Goal: Book appointment/travel/reservation

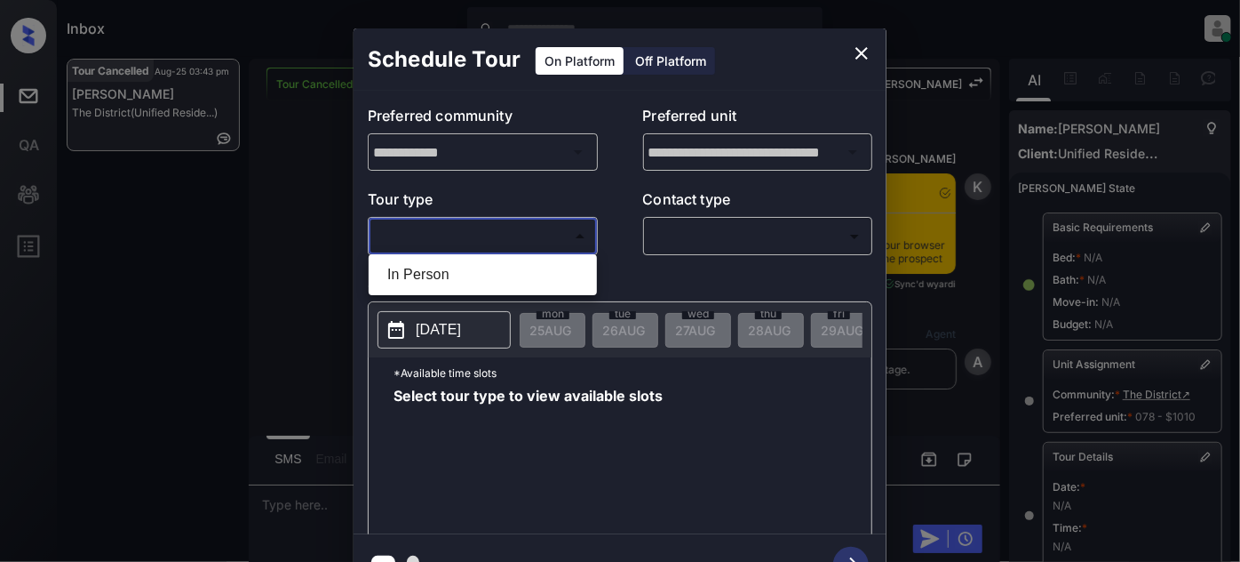
scroll to position [306, 0]
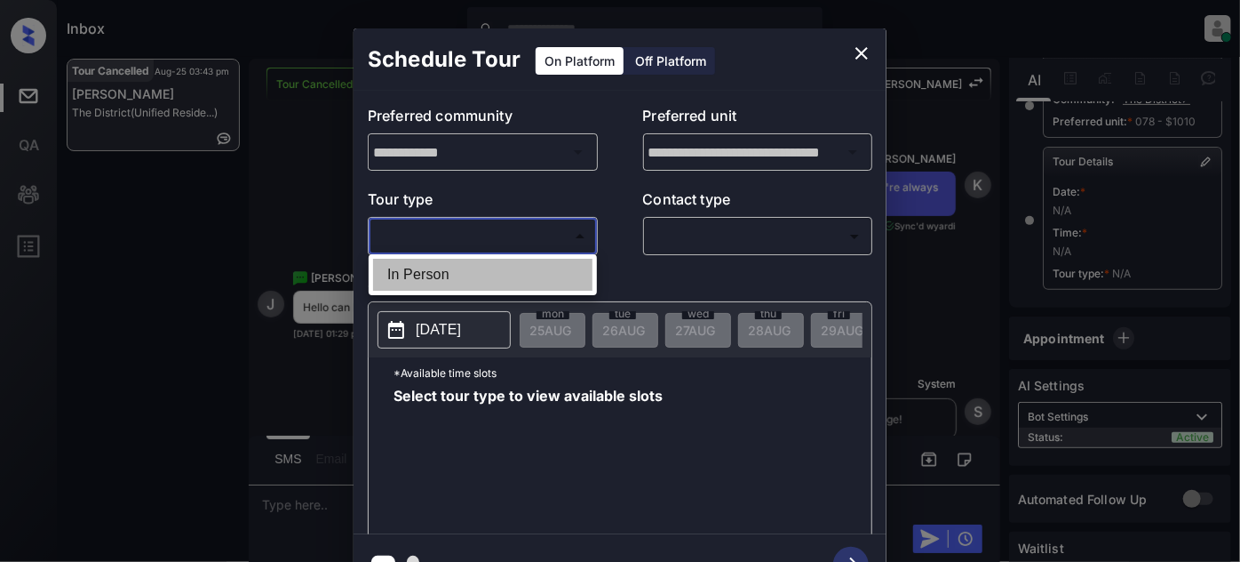
click at [506, 277] on li "In Person" at bounding box center [482, 275] width 219 height 32
type input "********"
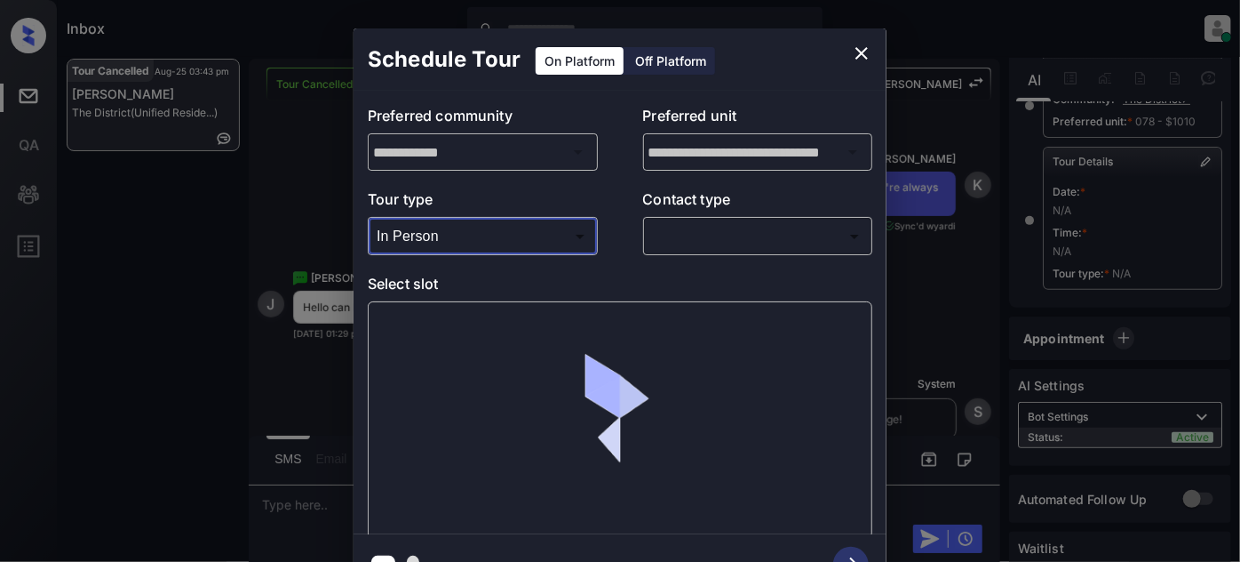
click at [715, 236] on body "Inbox Juan Carlos Manantan Online Set yourself offline Set yourself on break Pr…" at bounding box center [620, 281] width 1240 height 562
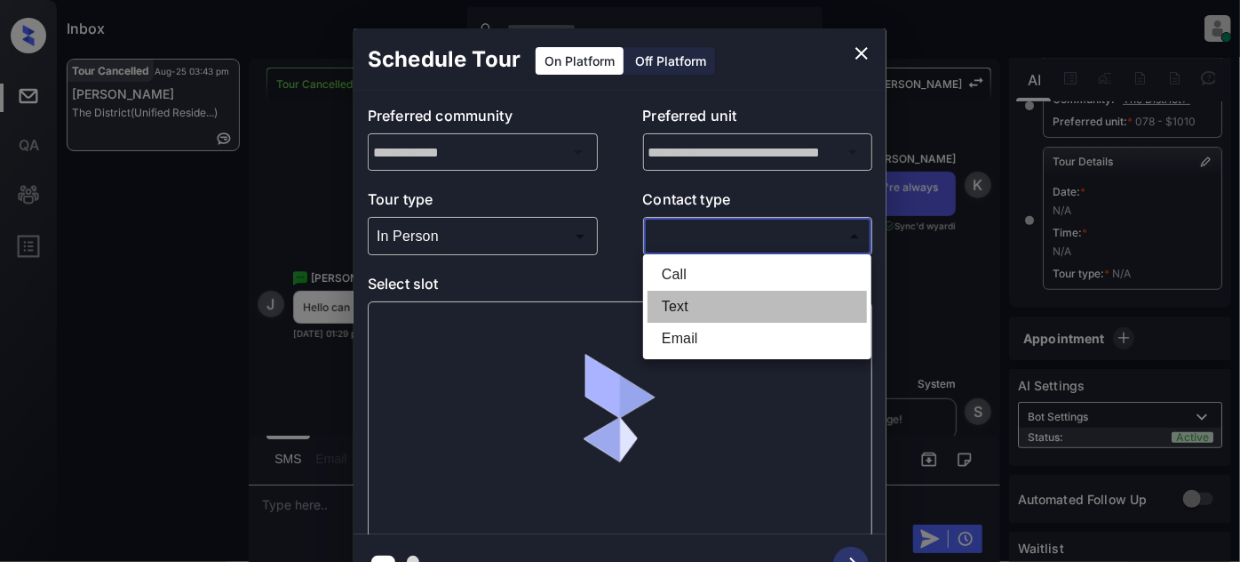
click at [697, 315] on li "Text" at bounding box center [757, 307] width 219 height 32
type input "****"
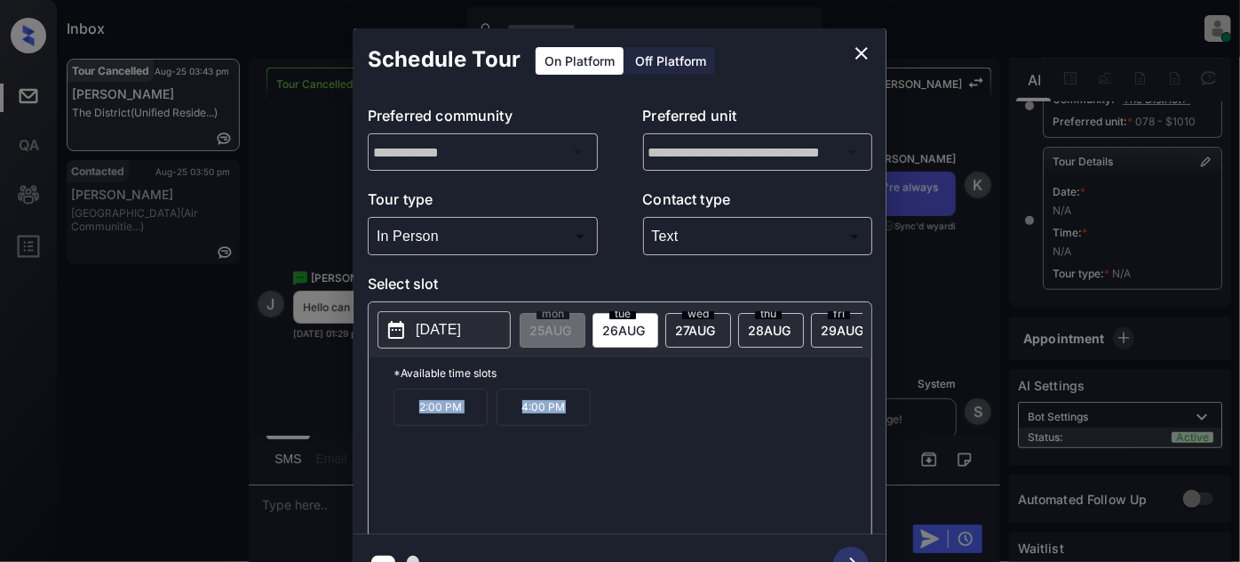
drag, startPoint x: 594, startPoint y: 417, endPoint x: 386, endPoint y: 408, distance: 209.0
click at [372, 409] on div "*Available time slots 2:00 PM 4:00 PM" at bounding box center [620, 448] width 503 height 182
copy div "2:00 PM 4:00 PM"
click at [685, 330] on span "27 AUG" at bounding box center [695, 330] width 40 height 15
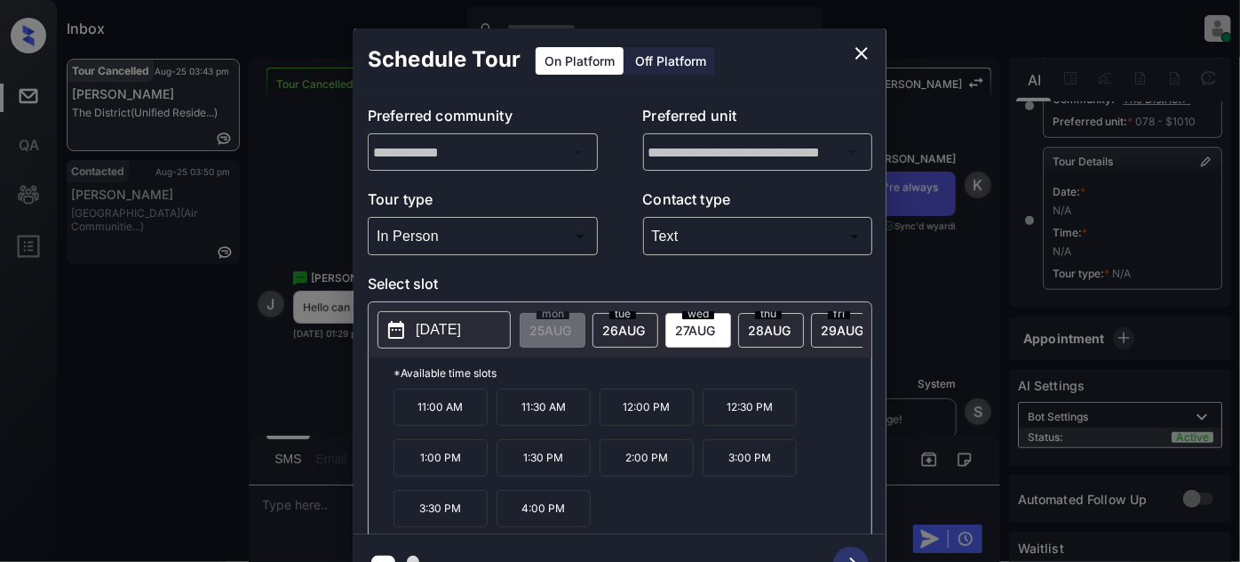
click at [321, 370] on div "**********" at bounding box center [620, 311] width 1240 height 623
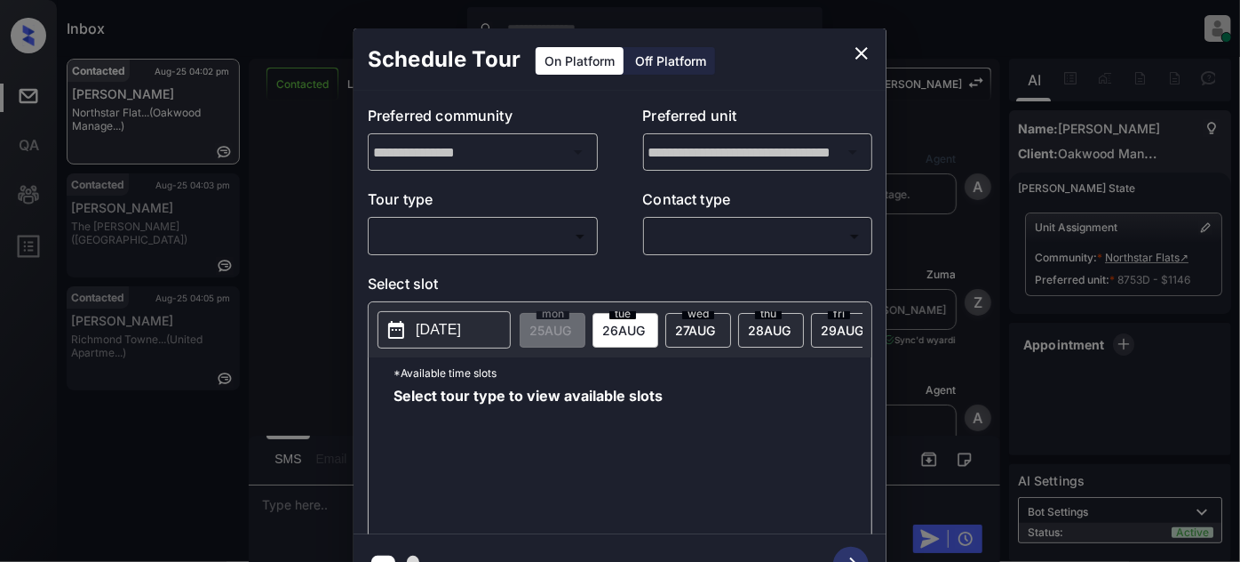
scroll to position [1007, 0]
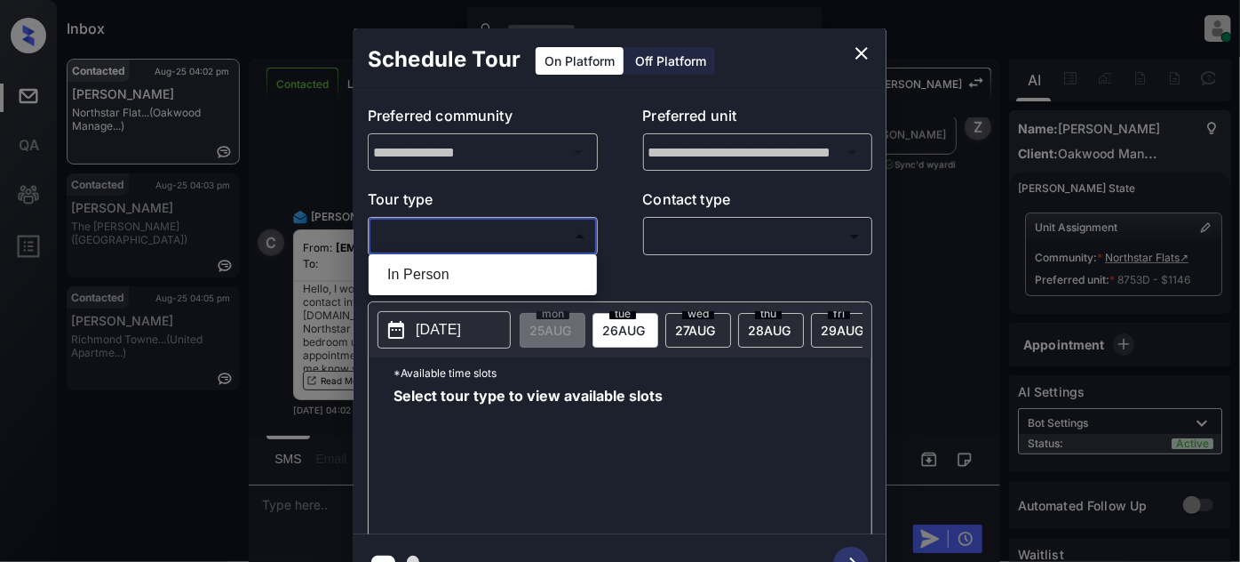
click at [538, 233] on body "Inbox [PERSON_NAME] Online Set yourself offline Set yourself on break Profile S…" at bounding box center [620, 281] width 1240 height 562
click at [464, 274] on li "In Person" at bounding box center [482, 275] width 219 height 32
type input "********"
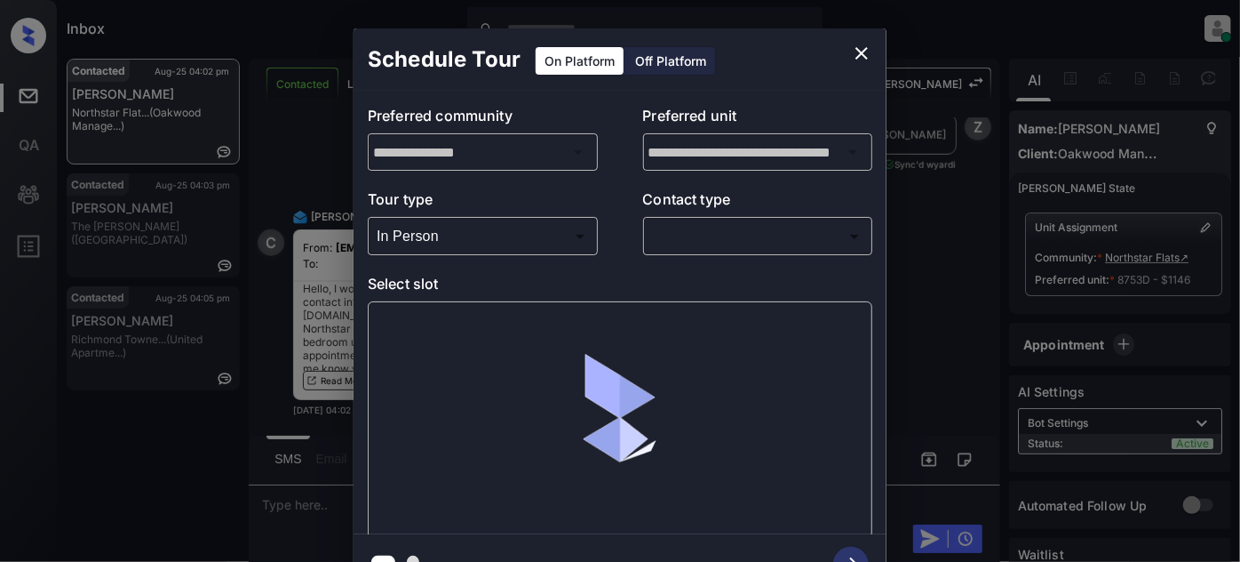
click at [736, 219] on div "​ ​" at bounding box center [758, 236] width 230 height 38
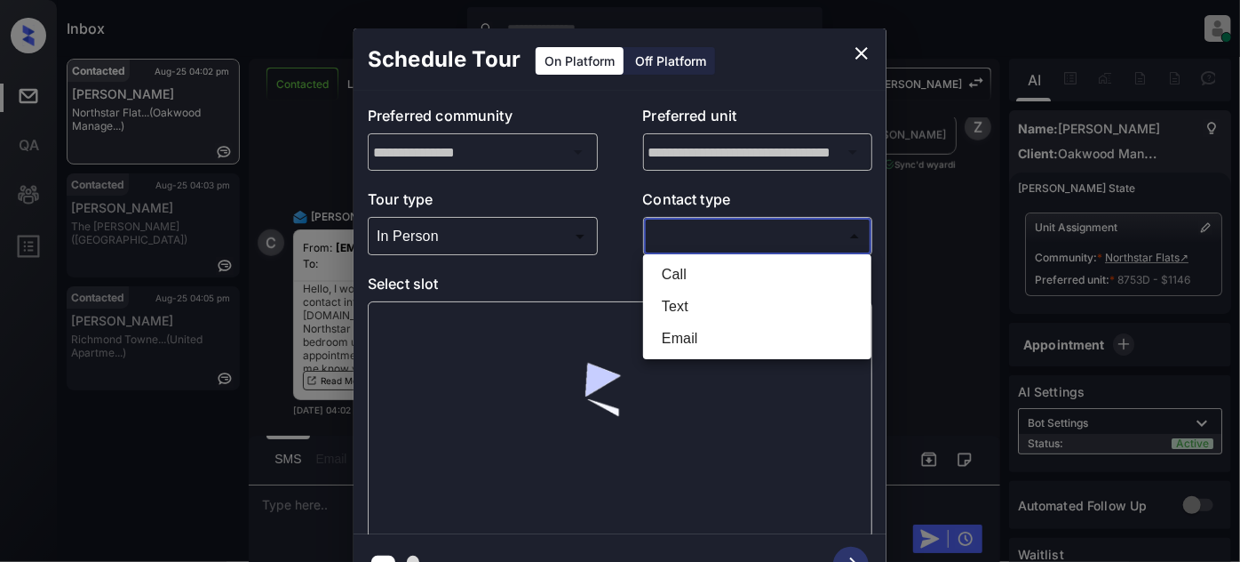
click at [727, 243] on body "Inbox Juan Carlos Manantan Online Set yourself offline Set yourself on break Pr…" at bounding box center [620, 281] width 1240 height 562
click at [680, 302] on li "Text" at bounding box center [757, 307] width 219 height 32
type input "****"
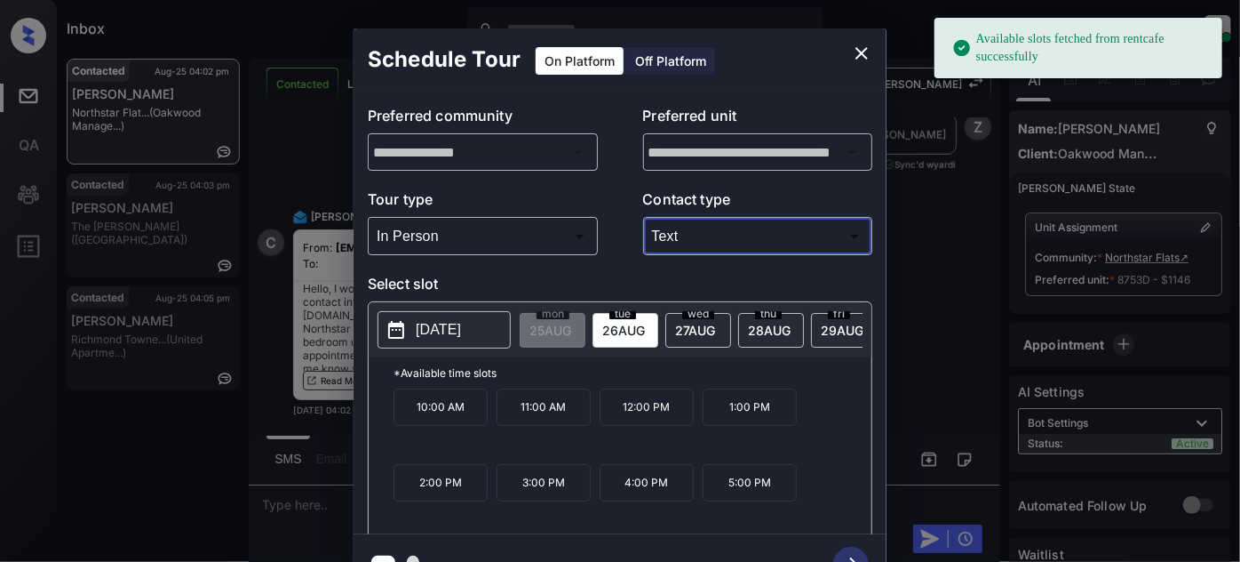
click at [863, 50] on icon "close" at bounding box center [861, 53] width 21 height 21
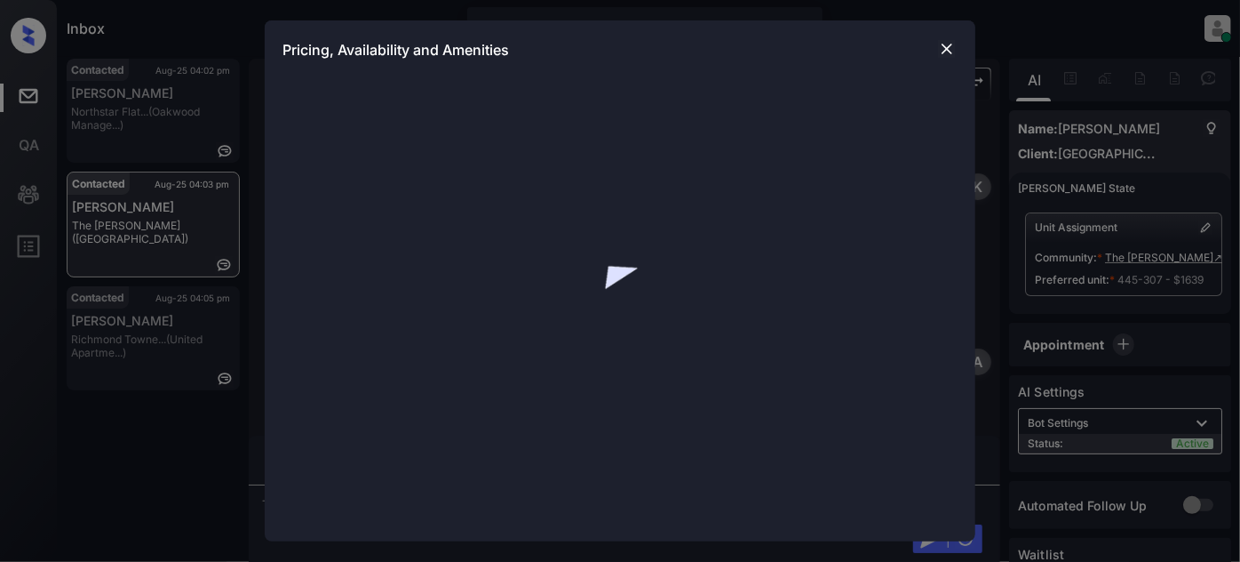
scroll to position [1665, 0]
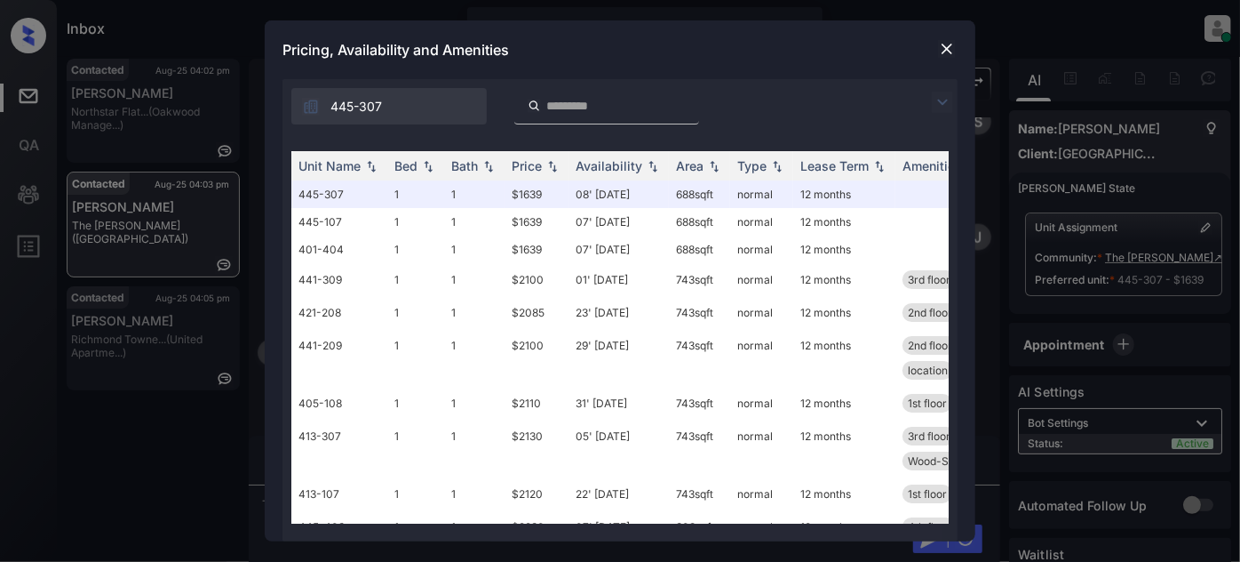
click at [940, 100] on img at bounding box center [942, 102] width 21 height 21
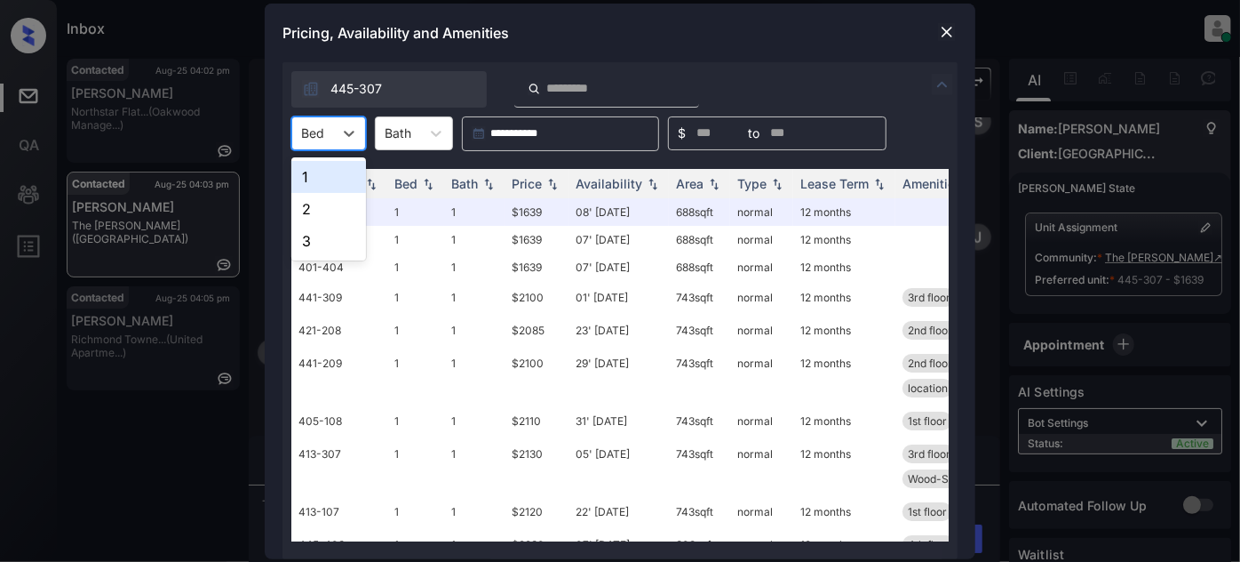
click at [313, 120] on div "Bed" at bounding box center [312, 133] width 41 height 26
click at [302, 211] on div "2" at bounding box center [328, 209] width 75 height 32
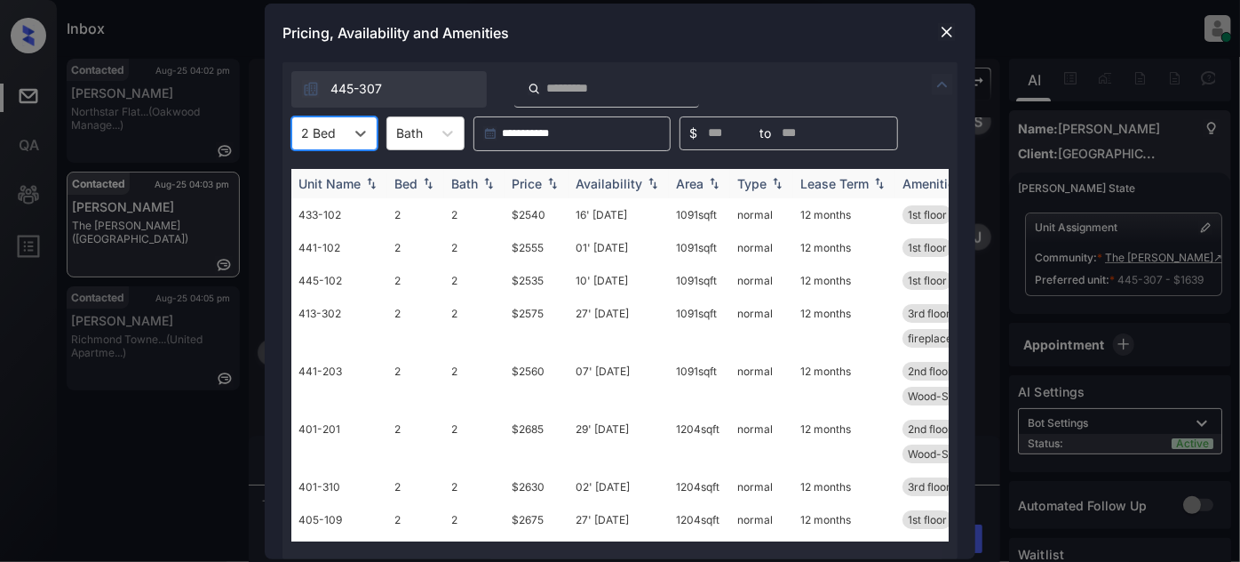
click at [545, 186] on img at bounding box center [553, 183] width 18 height 12
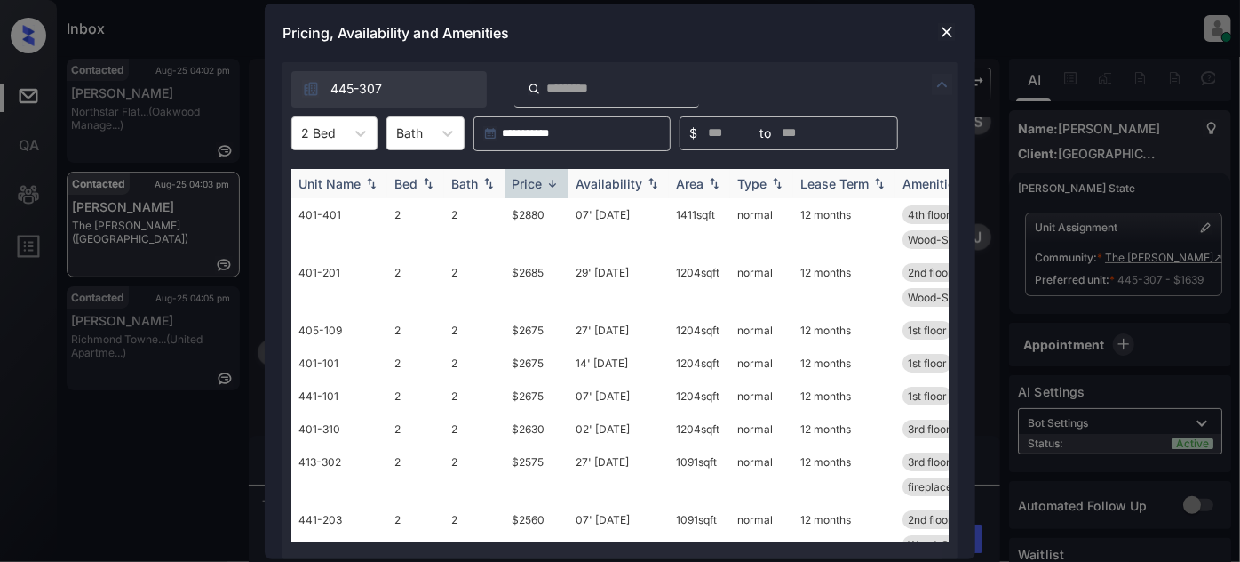
click at [545, 186] on img at bounding box center [553, 183] width 18 height 13
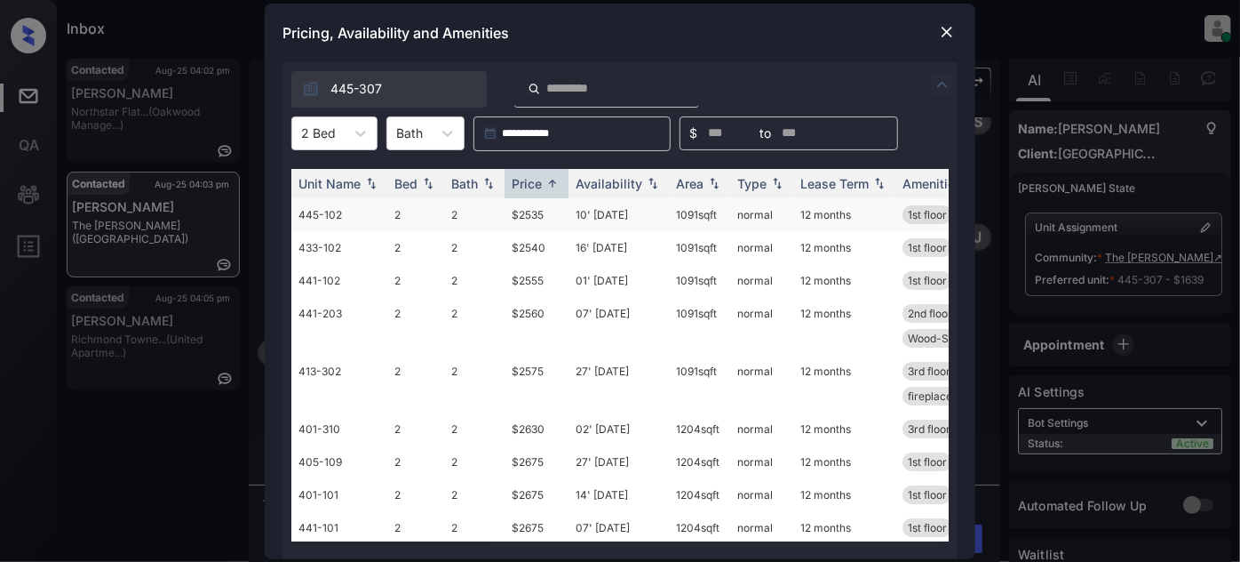
click at [623, 215] on td "10' [DATE]" at bounding box center [619, 214] width 100 height 33
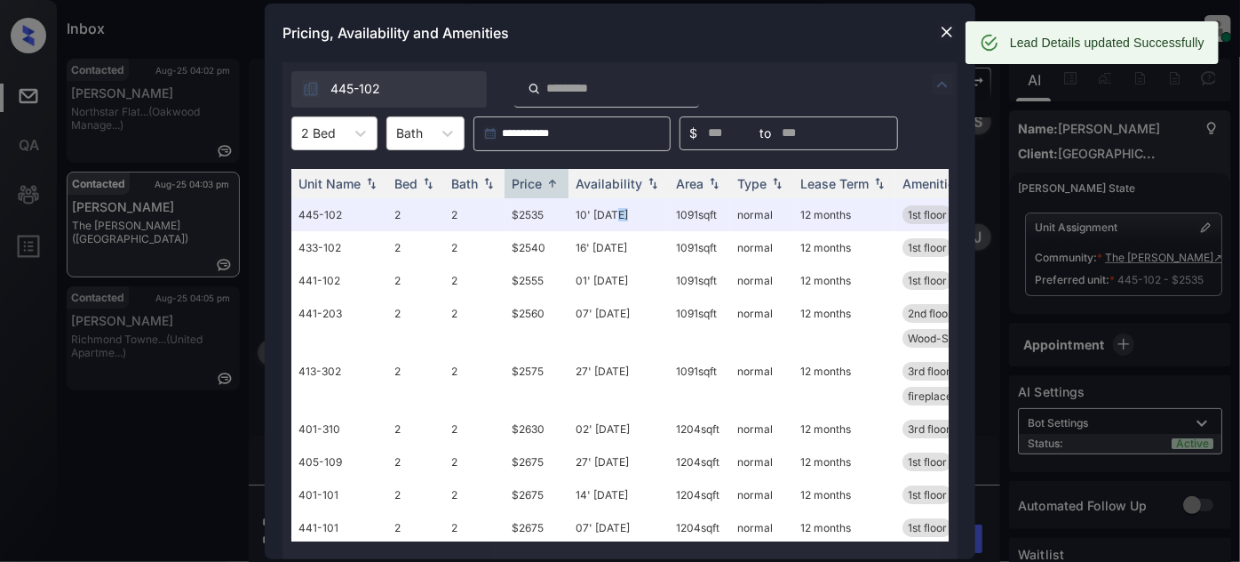
click at [943, 35] on img at bounding box center [947, 32] width 18 height 18
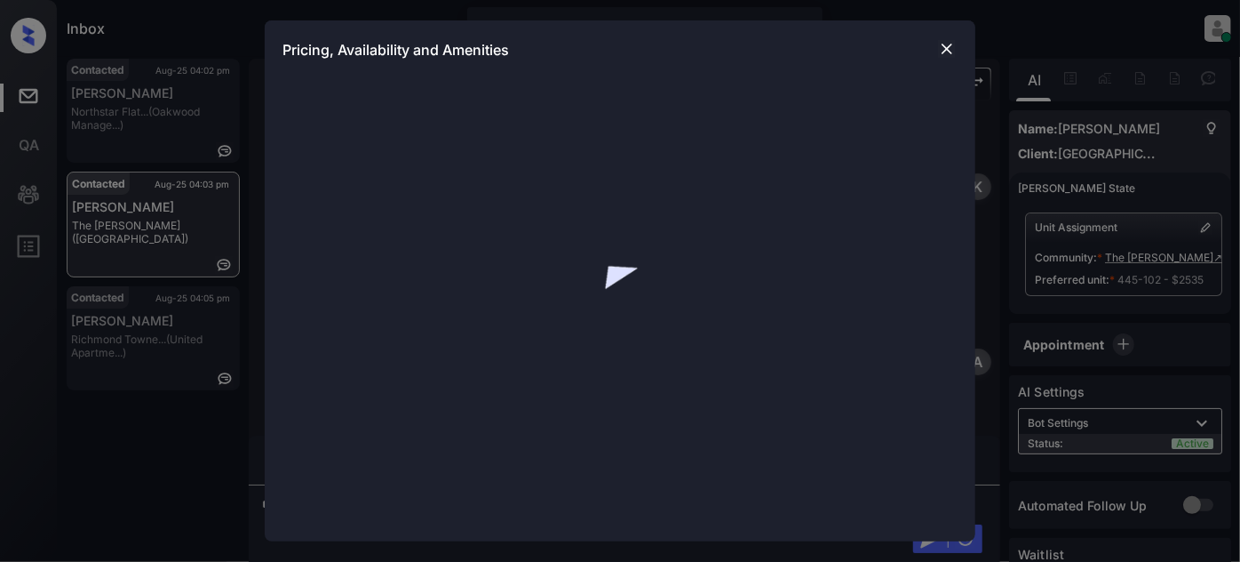
scroll to position [1665, 0]
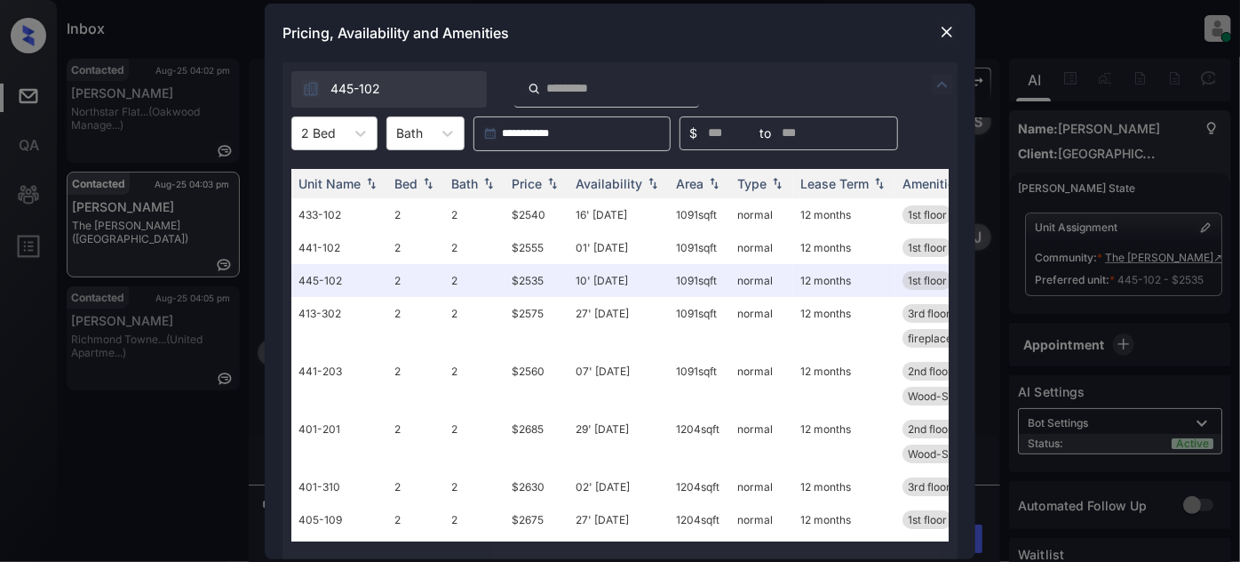
click at [937, 86] on img at bounding box center [942, 84] width 21 height 21
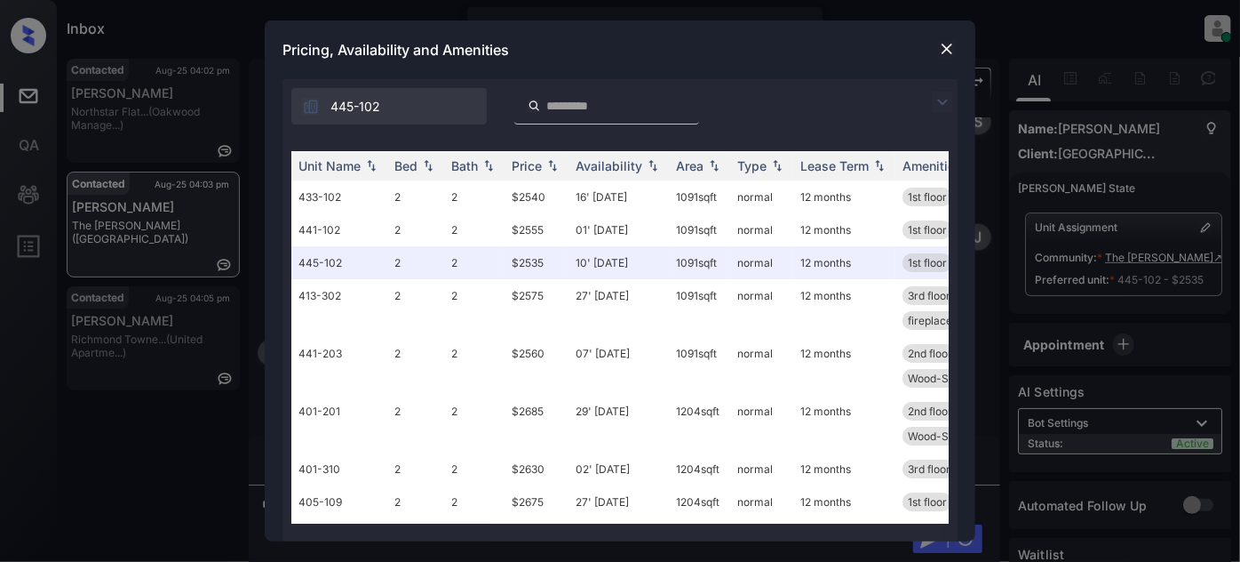
click at [938, 102] on img at bounding box center [942, 102] width 21 height 21
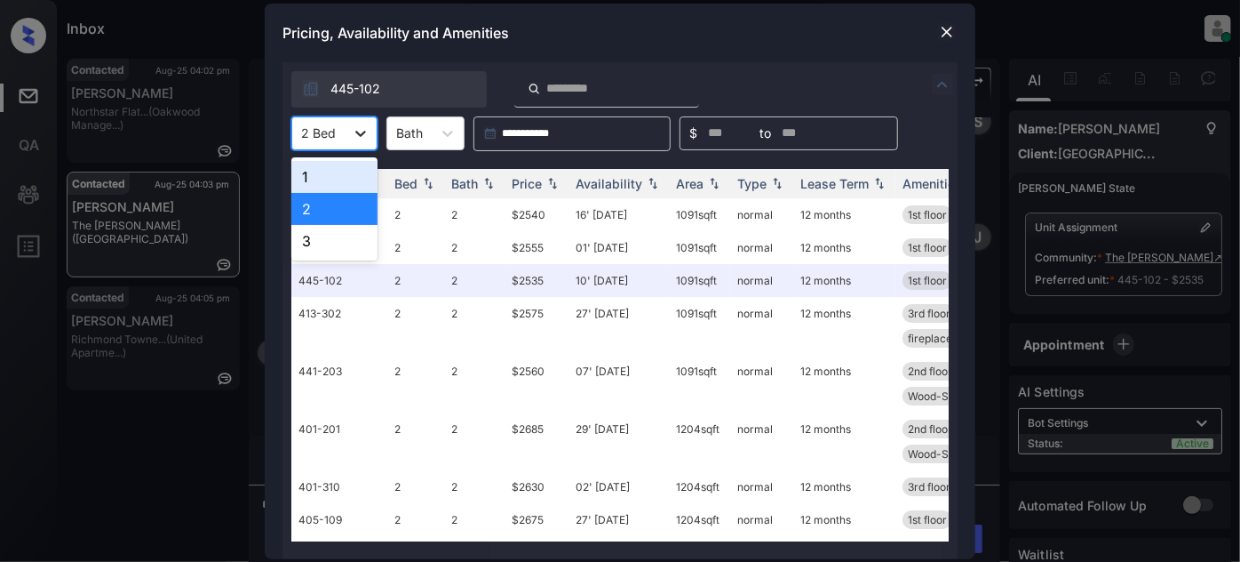
click at [360, 133] on icon at bounding box center [361, 133] width 18 height 18
click at [323, 177] on div "1" at bounding box center [334, 177] width 86 height 32
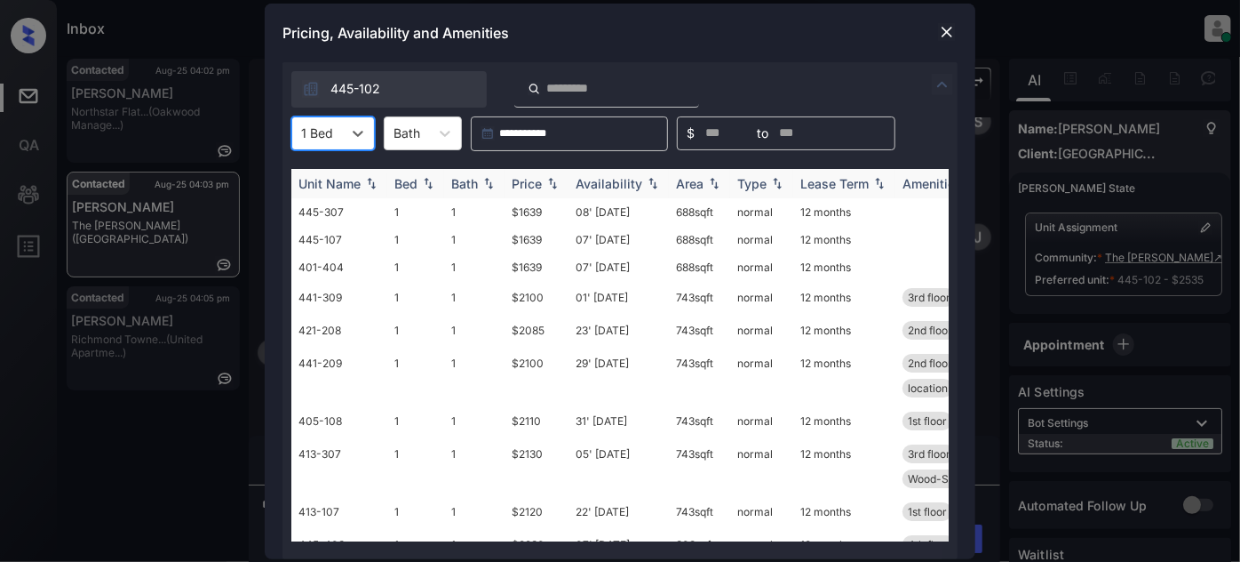
click at [699, 187] on div "Area" at bounding box center [690, 183] width 28 height 15
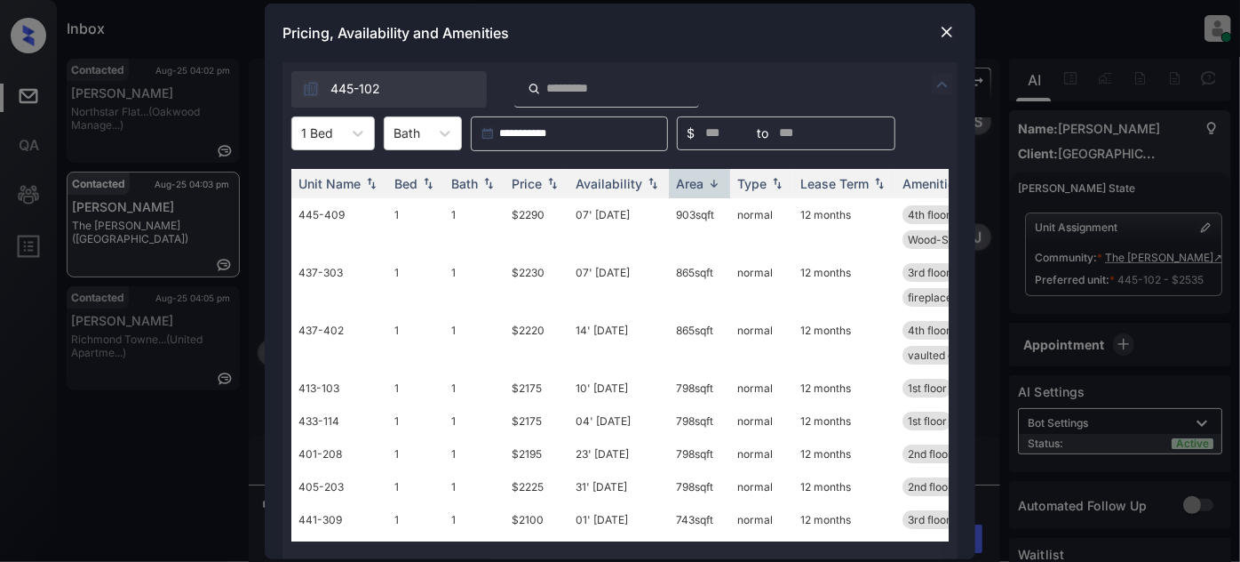
click at [947, 28] on img at bounding box center [947, 32] width 18 height 18
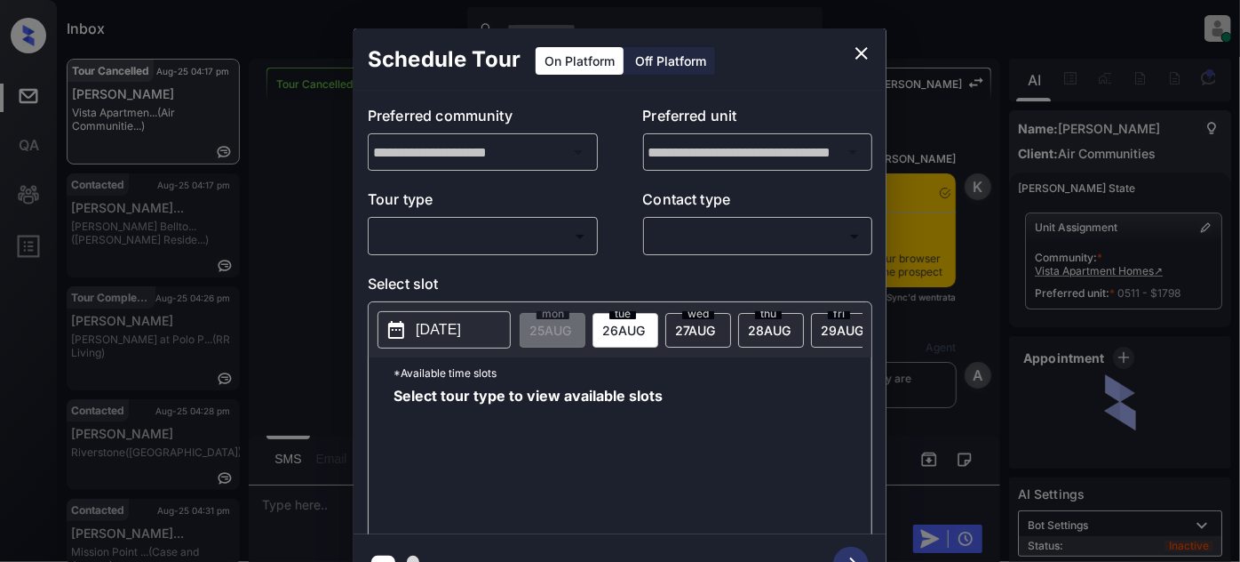
scroll to position [16920, 0]
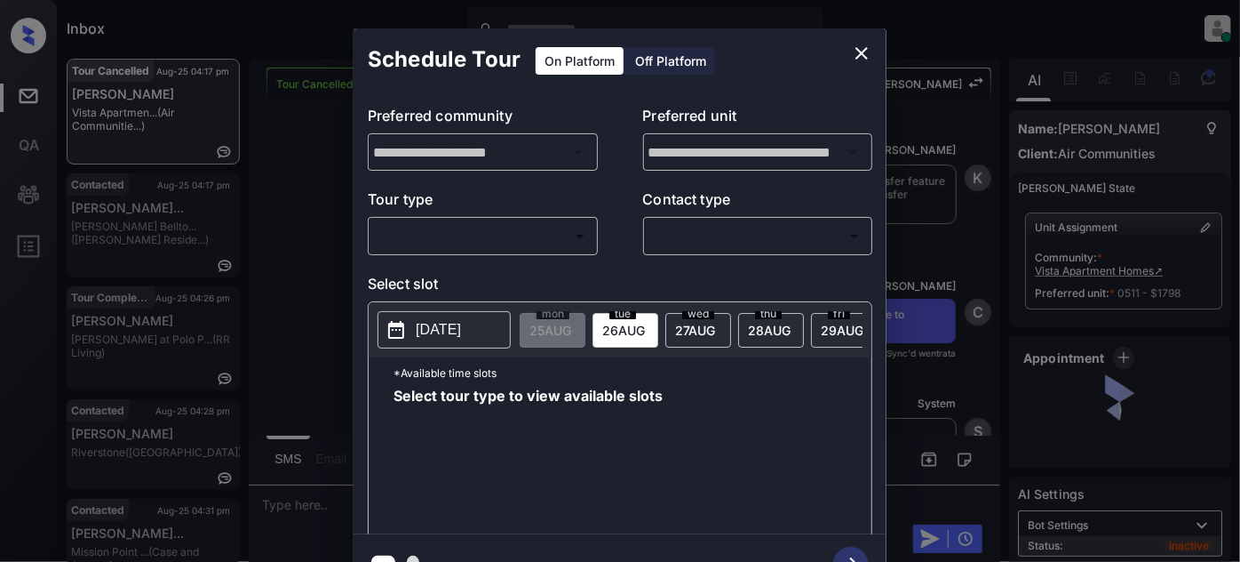
click at [482, 241] on body "Inbox Juan Carlos Manantan Online Set yourself offline Set yourself on break Pr…" at bounding box center [620, 281] width 1240 height 562
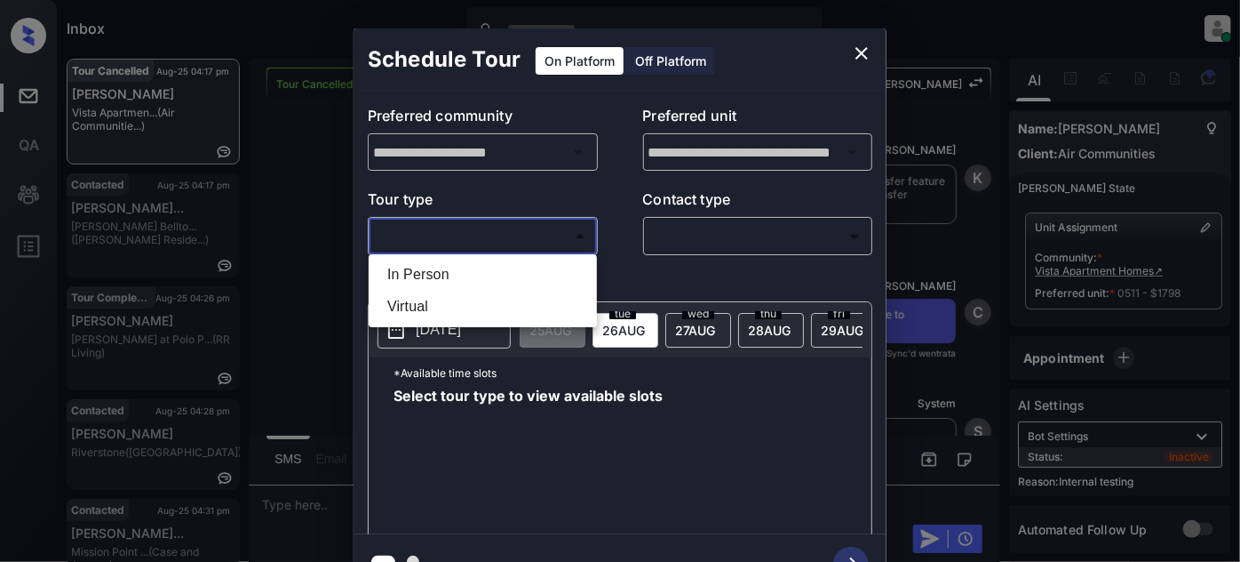
click at [457, 276] on li "In Person" at bounding box center [482, 275] width 219 height 32
type input "********"
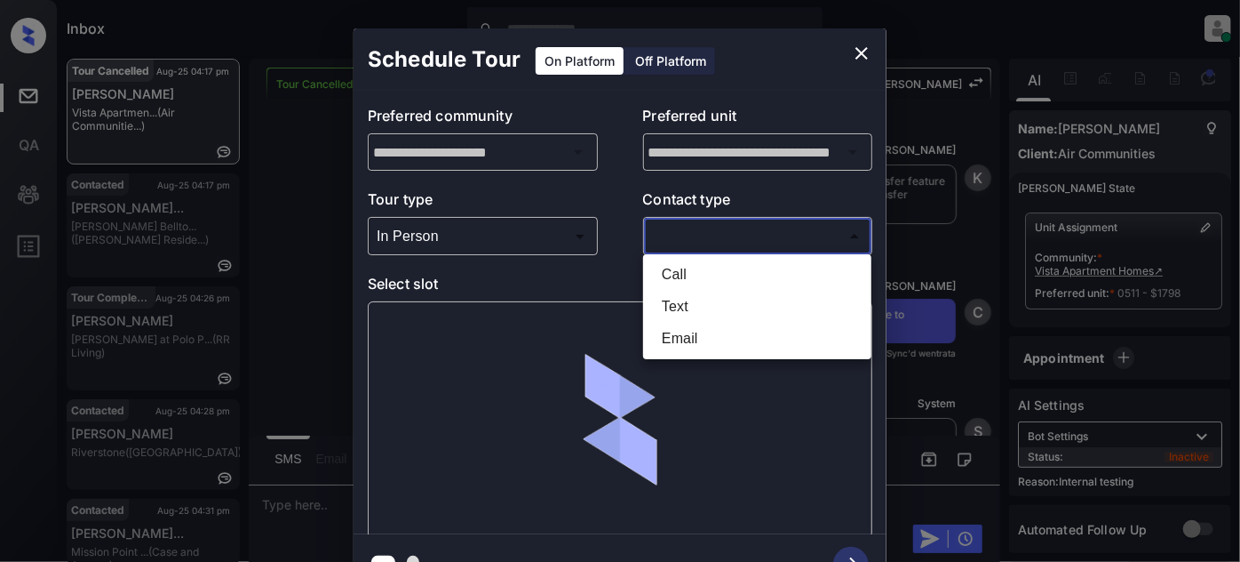
click at [722, 243] on body "Inbox Juan Carlos Manantan Online Set yourself offline Set yourself on break Pr…" at bounding box center [620, 281] width 1240 height 562
click at [696, 309] on li "Text" at bounding box center [757, 307] width 219 height 32
type input "****"
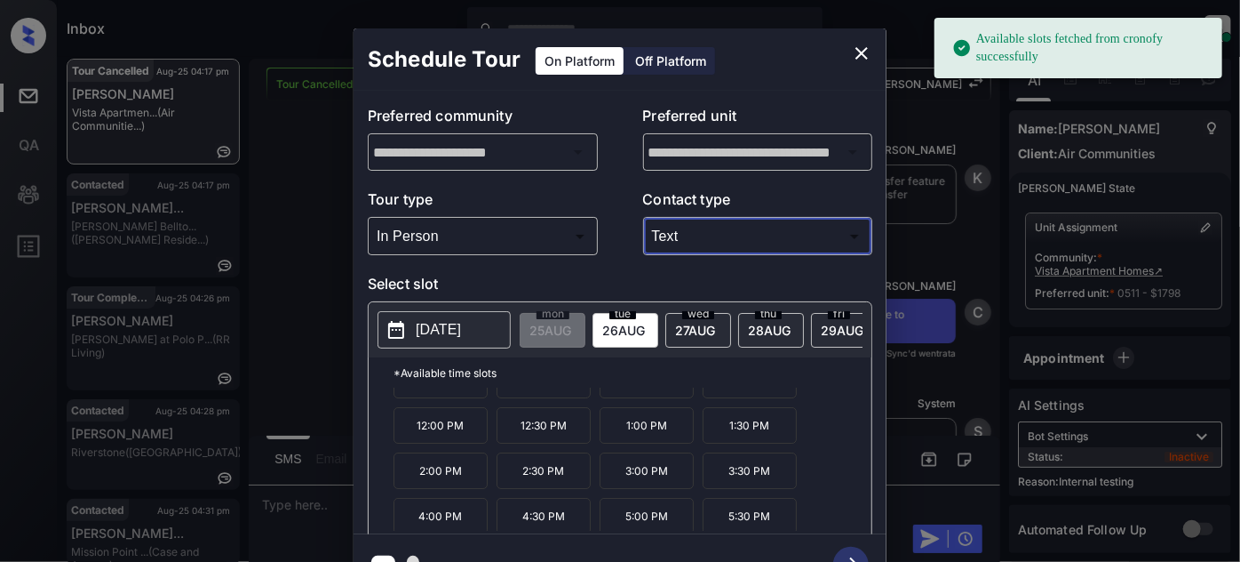
scroll to position [28, 0]
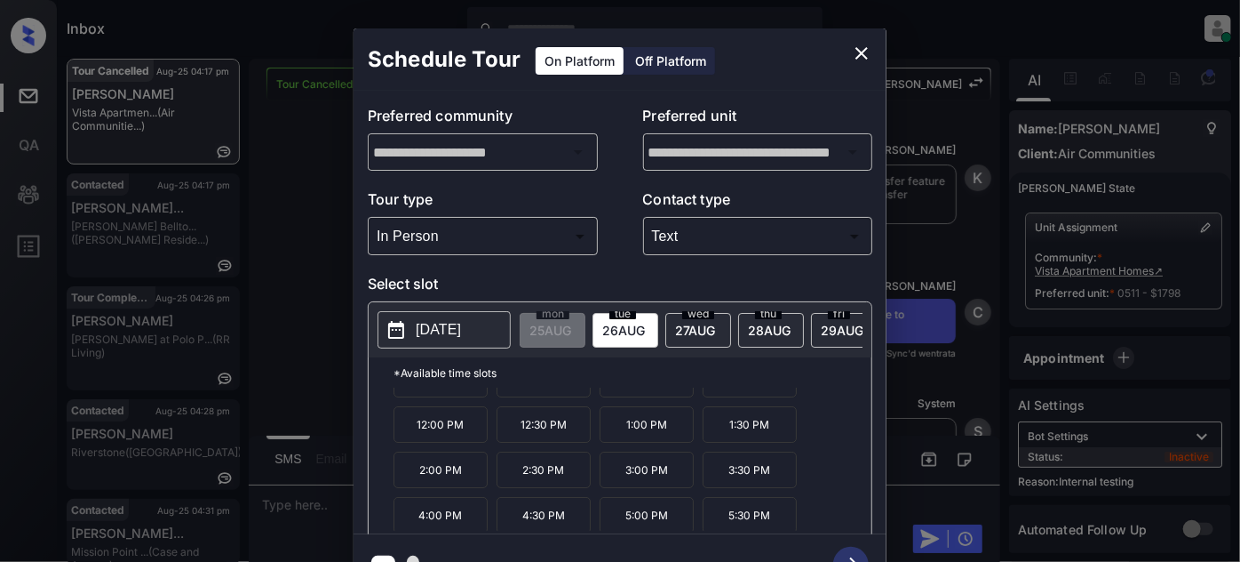
click at [741, 521] on p "5:30 PM" at bounding box center [750, 515] width 94 height 36
click at [850, 553] on icon "button" at bounding box center [851, 564] width 36 height 36
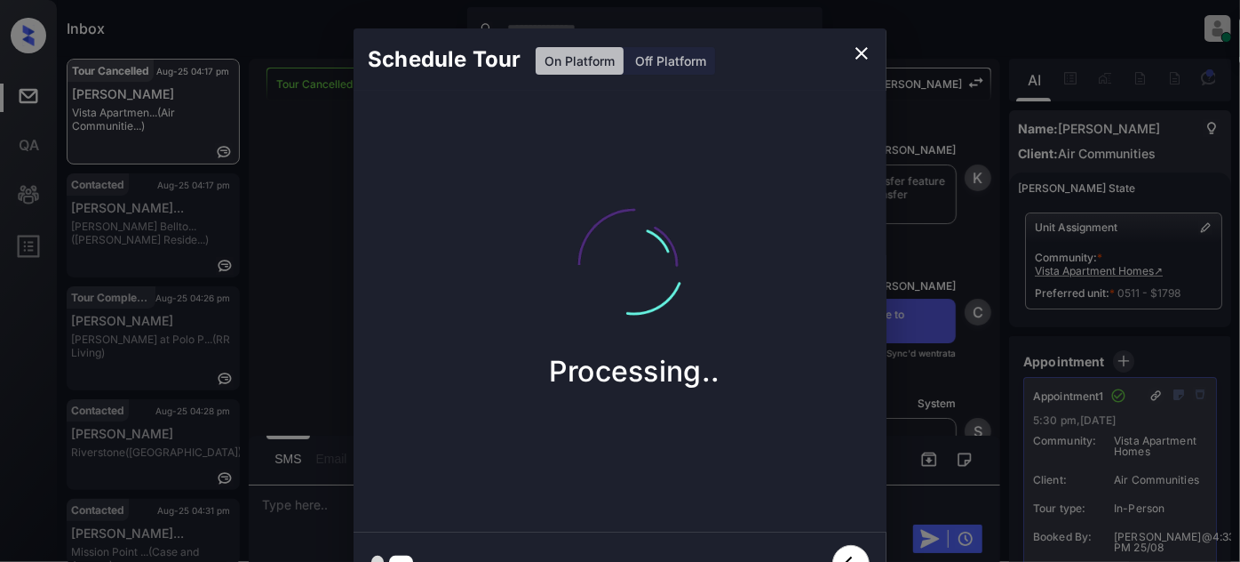
click at [868, 60] on icon "close" at bounding box center [861, 53] width 21 height 21
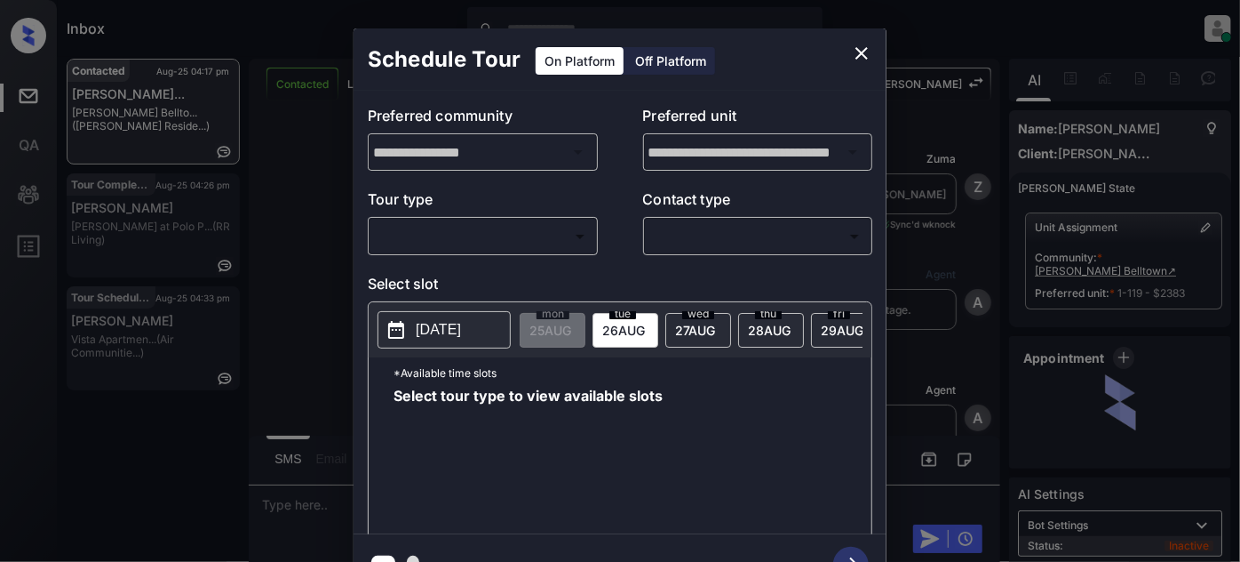
scroll to position [3862, 0]
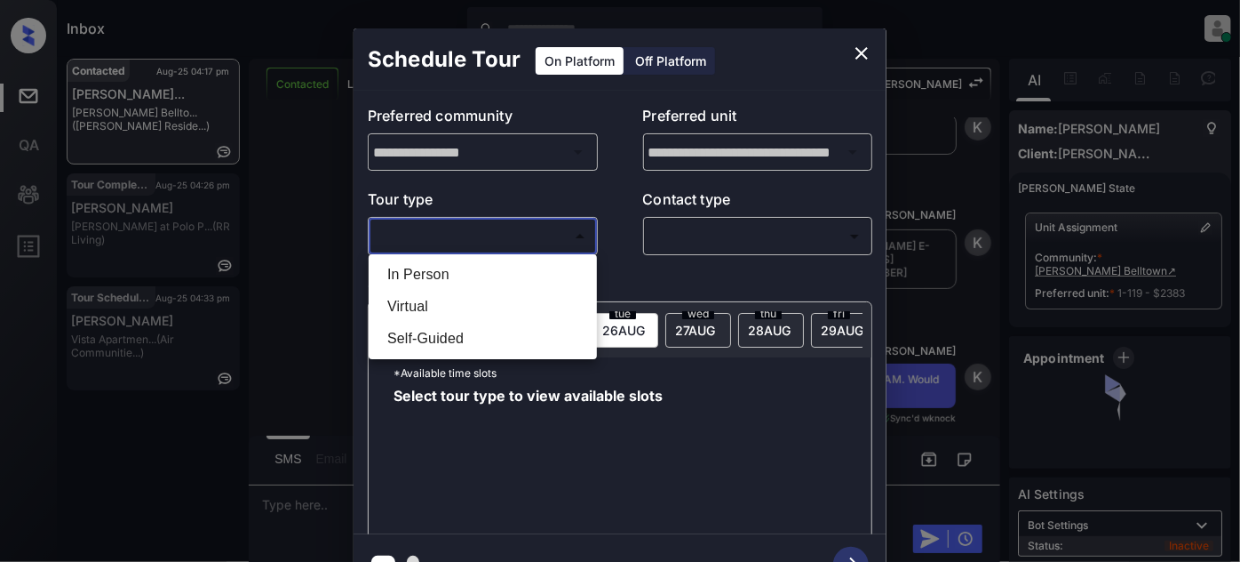
click at [543, 244] on body "Inbox [PERSON_NAME] Online Set yourself offline Set yourself on break Profile S…" at bounding box center [620, 281] width 1240 height 562
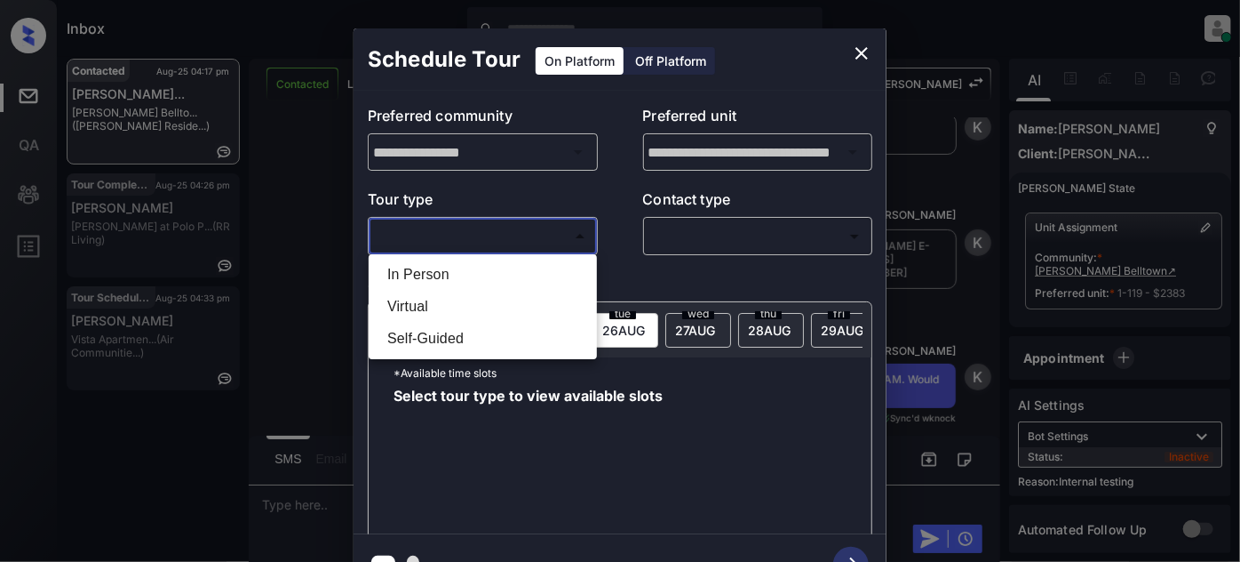
click at [441, 285] on li "In Person" at bounding box center [482, 275] width 219 height 32
type input "********"
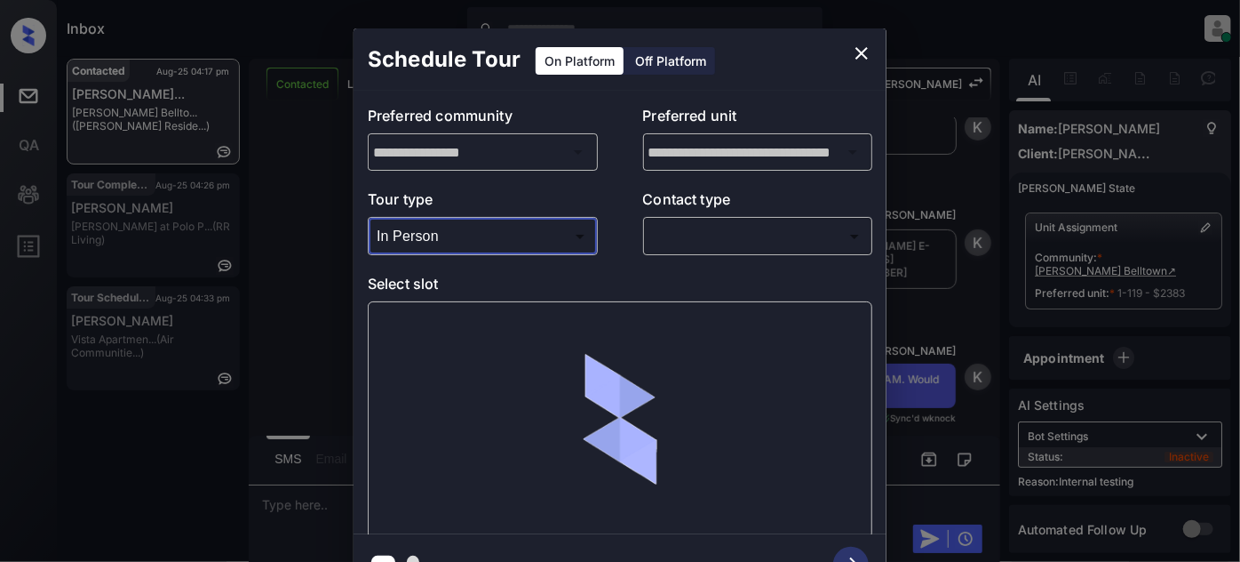
click at [705, 222] on body "Inbox [PERSON_NAME] Online Set yourself offline Set yourself on break Profile S…" at bounding box center [620, 281] width 1240 height 562
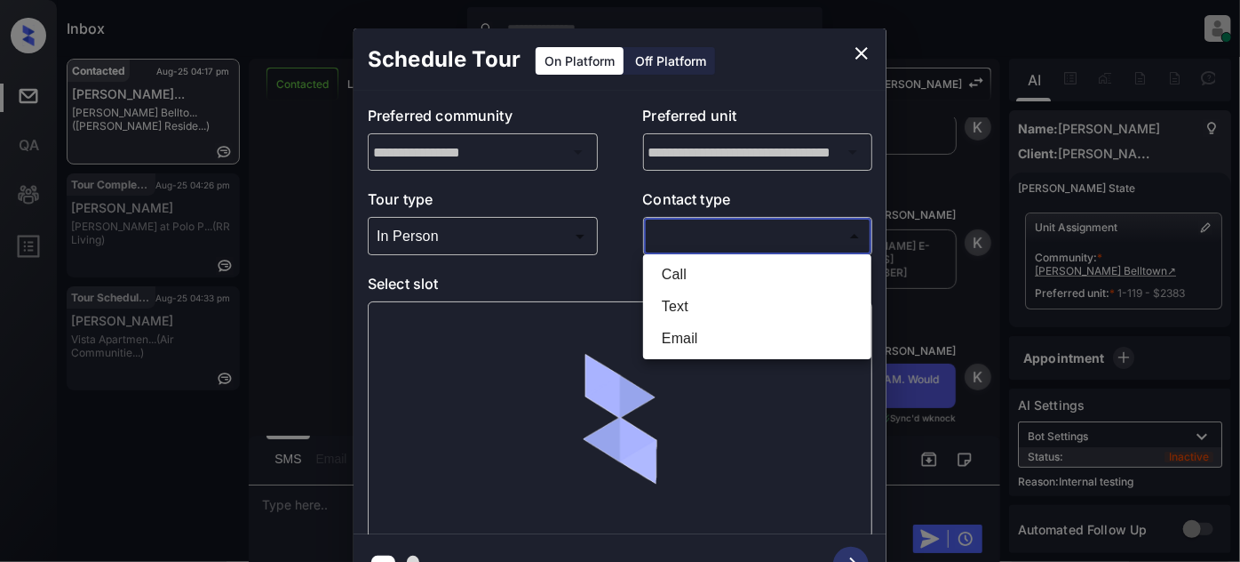
click at [678, 309] on li "Text" at bounding box center [757, 307] width 219 height 32
type input "****"
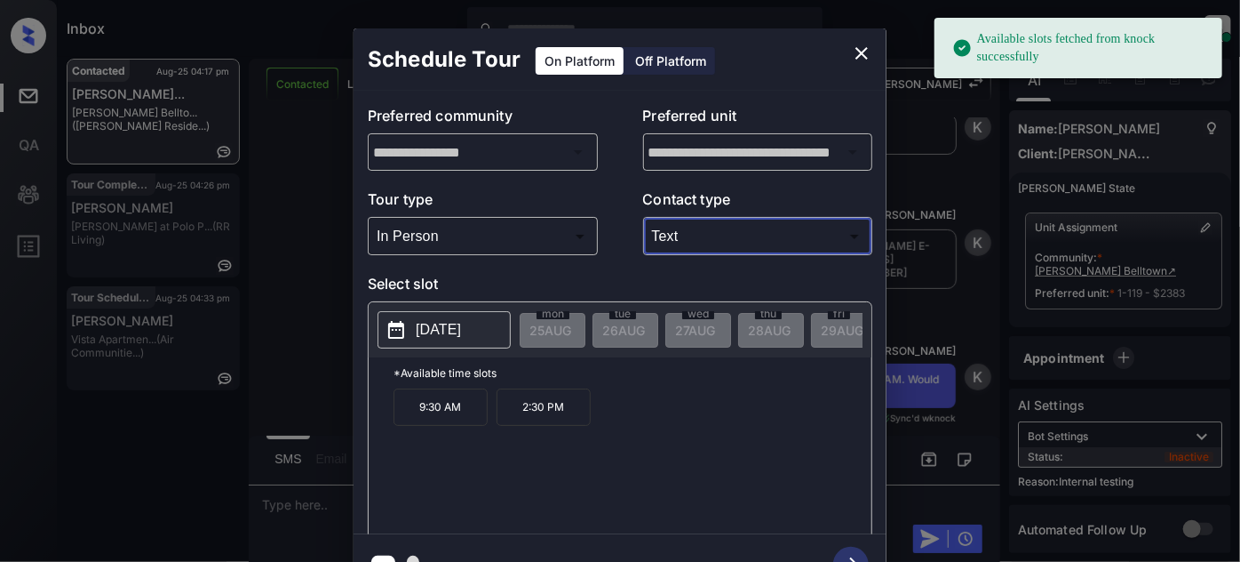
click at [461, 330] on p "[DATE]" at bounding box center [438, 329] width 45 height 21
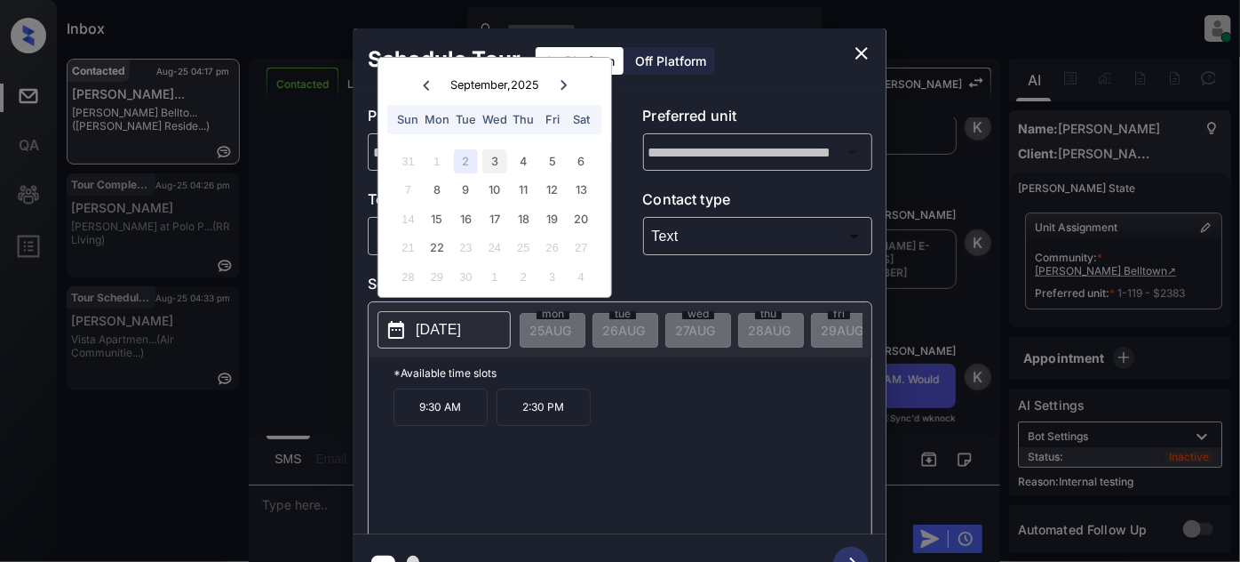
click at [491, 163] on div "3" at bounding box center [494, 161] width 24 height 24
click at [464, 162] on div "2" at bounding box center [466, 161] width 24 height 24
click at [466, 417] on p "9:30 AM" at bounding box center [441, 406] width 94 height 37
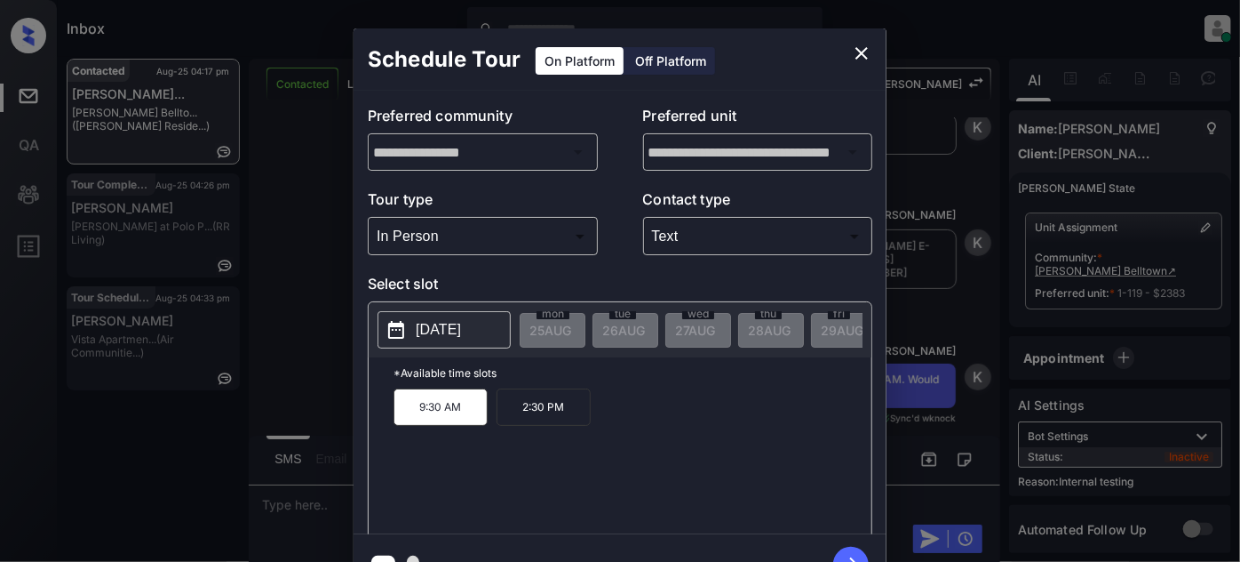
click at [839, 550] on button "button" at bounding box center [851, 564] width 57 height 46
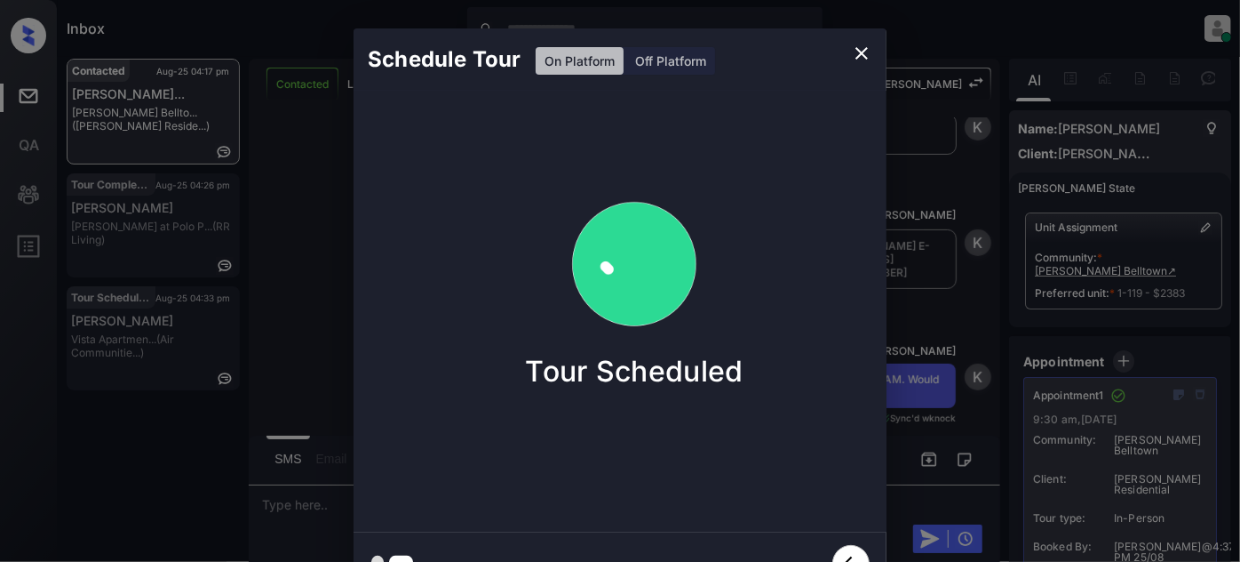
click at [860, 52] on icon "close" at bounding box center [861, 53] width 21 height 21
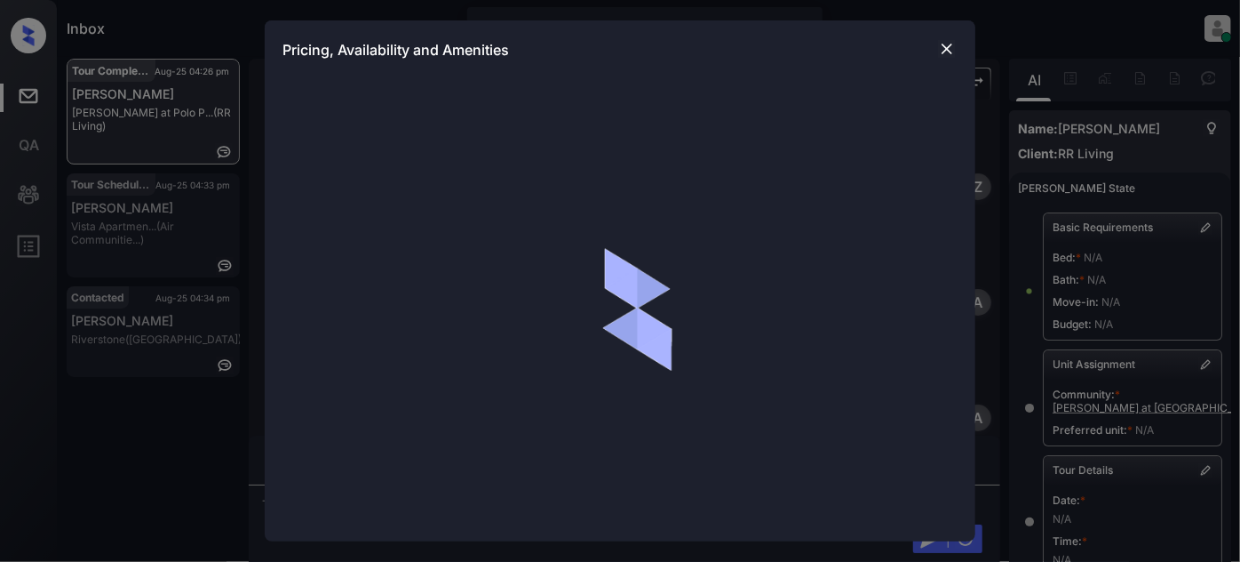
scroll to position [10804, 0]
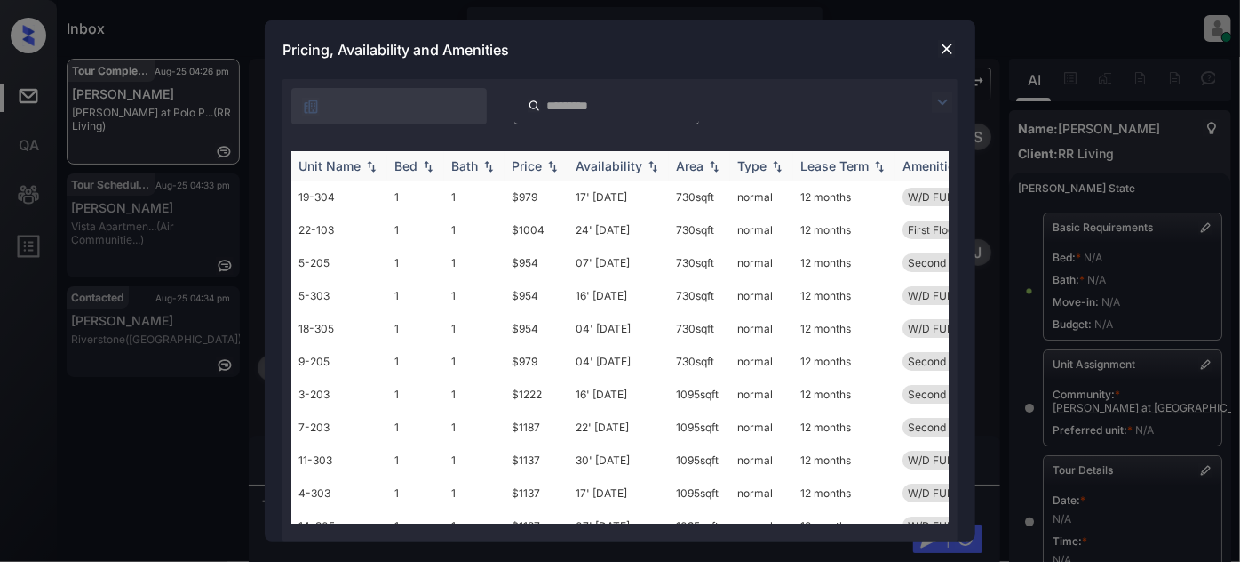
click at [335, 165] on div "Unit Name" at bounding box center [330, 165] width 62 height 15
click at [339, 167] on div "Unit Name" at bounding box center [330, 165] width 62 height 15
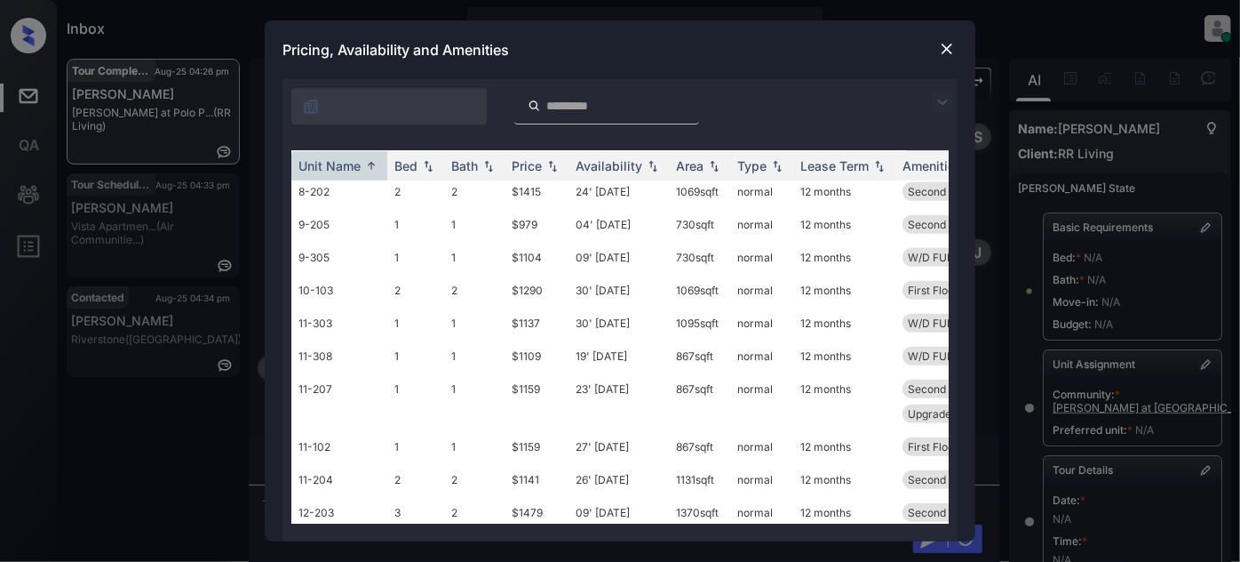
scroll to position [658, 0]
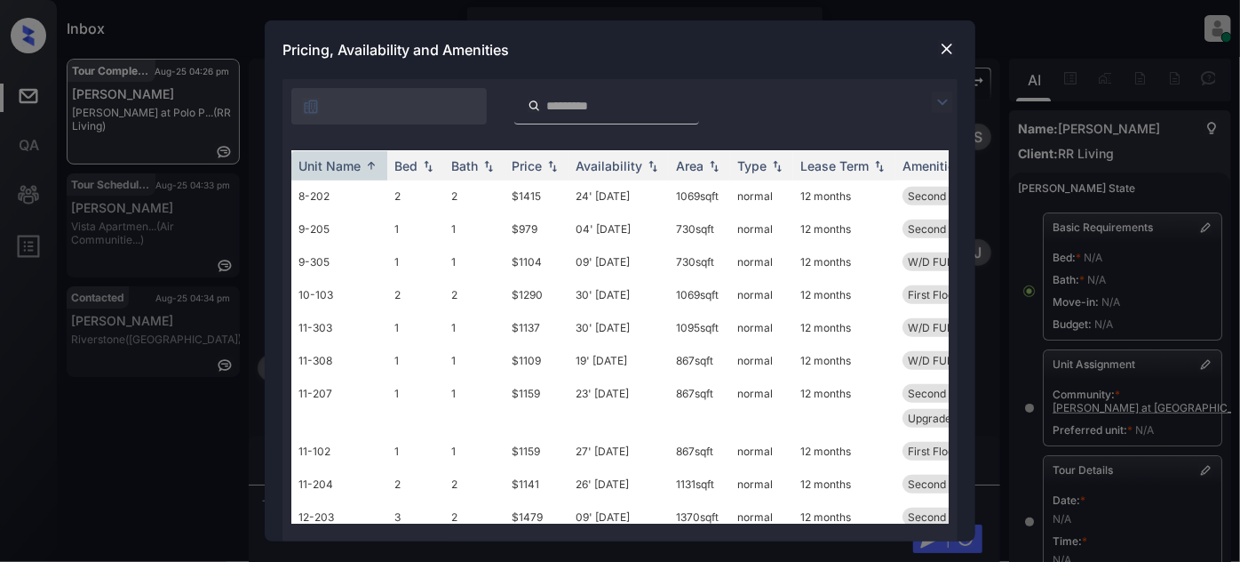
click at [951, 49] on img at bounding box center [947, 49] width 18 height 18
